Goal: Find specific page/section: Find specific page/section

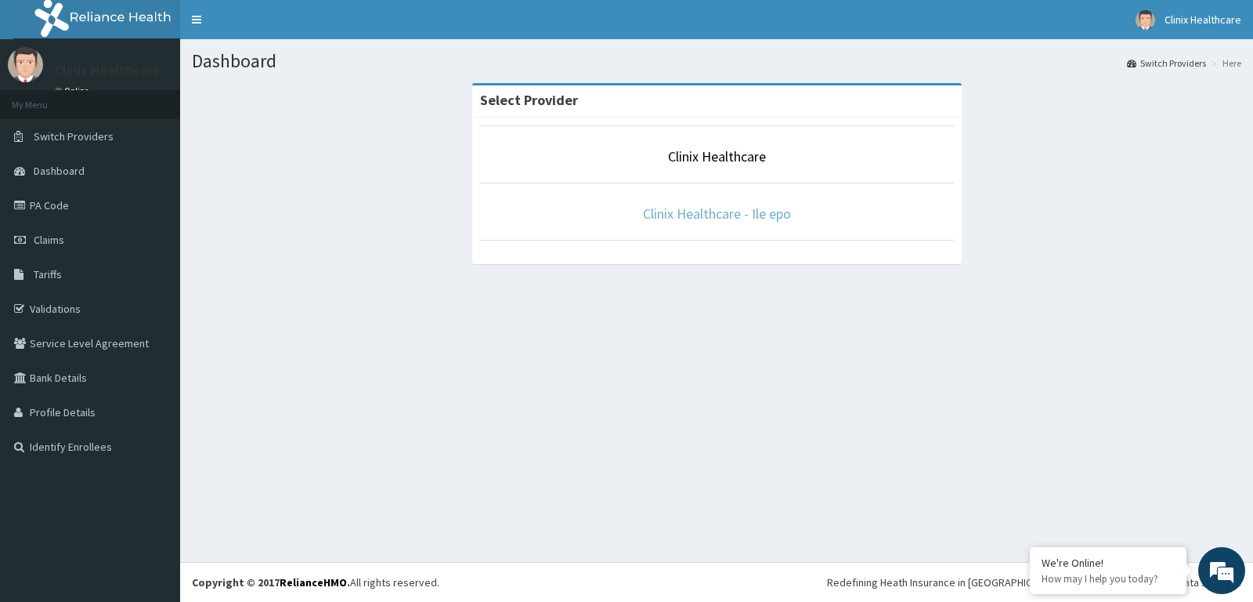
click at [706, 215] on link "Clinix Healthcare - Ile epo" at bounding box center [717, 213] width 148 height 18
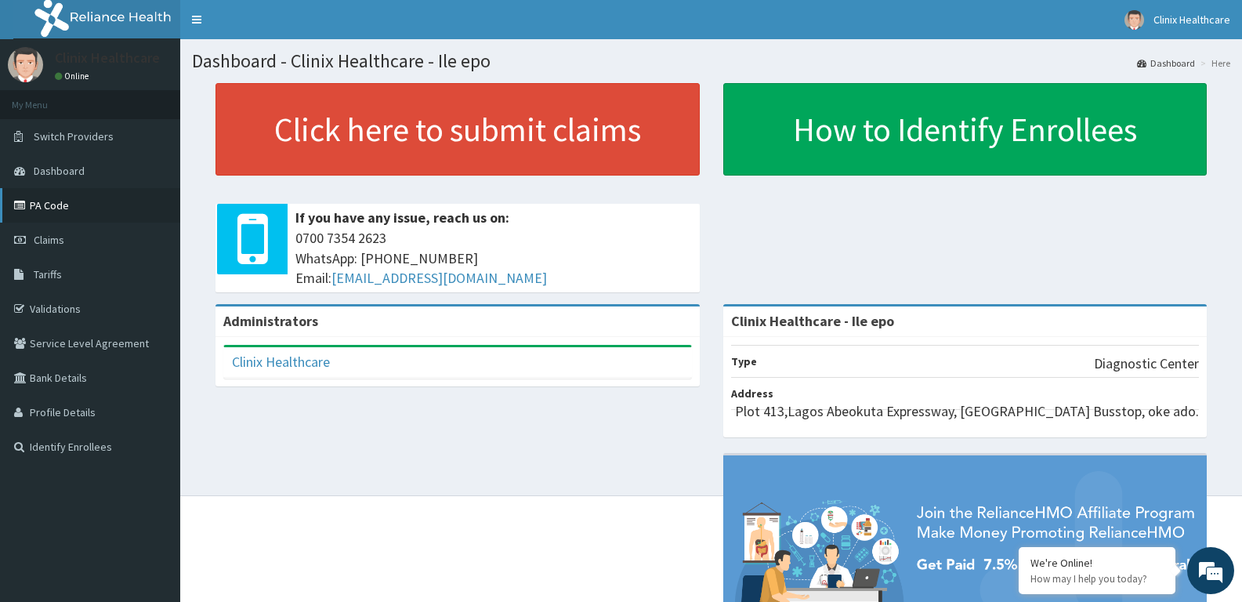
click at [71, 210] on link "PA Code" at bounding box center [90, 205] width 180 height 34
